Goal: Navigation & Orientation: Find specific page/section

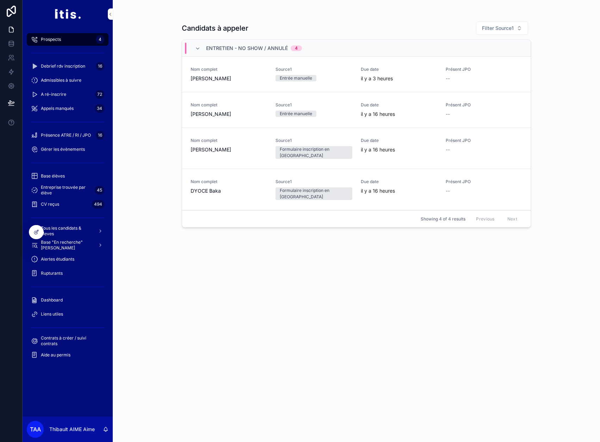
click at [66, 297] on div "Dashboard" at bounding box center [67, 300] width 73 height 11
